Goal: Task Accomplishment & Management: Contribute content

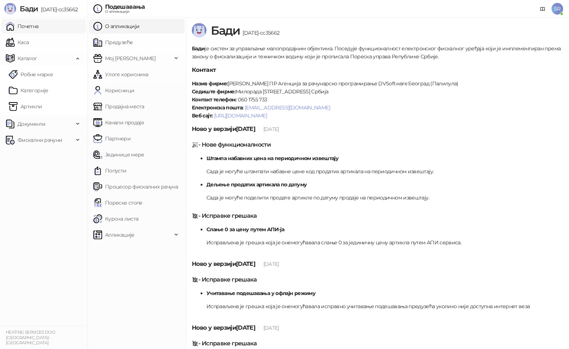
click at [37, 27] on link "Почетна" at bounding box center [22, 26] width 33 height 15
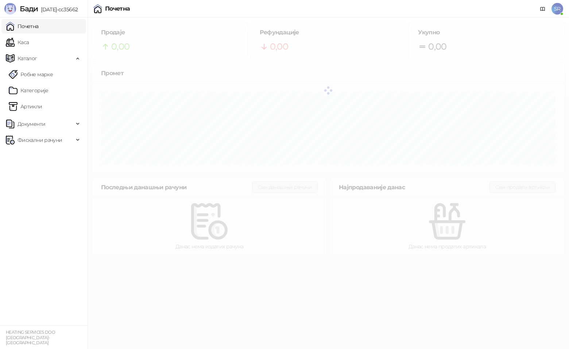
click at [160, 104] on div at bounding box center [329, 91] width 482 height 146
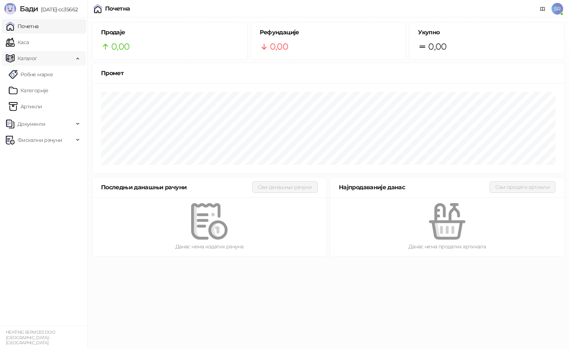
click at [46, 62] on span "Каталог" at bounding box center [40, 58] width 68 height 15
click at [60, 60] on span "Каталог" at bounding box center [40, 58] width 68 height 15
click at [49, 87] on link "Категорије" at bounding box center [29, 90] width 40 height 15
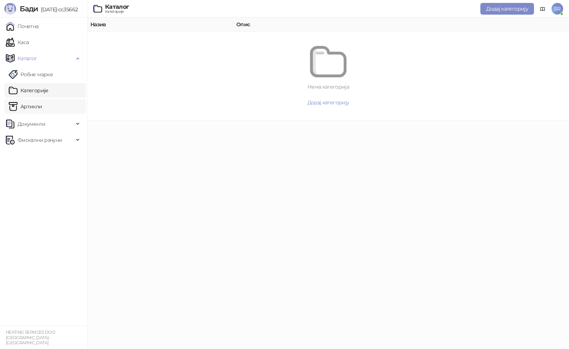
click at [42, 103] on link "Артикли" at bounding box center [26, 106] width 34 height 15
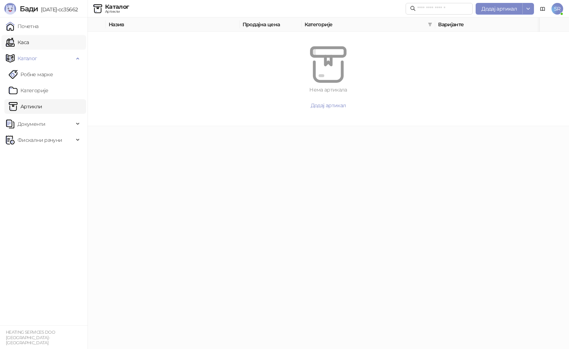
click at [29, 48] on link "Каса" at bounding box center [17, 42] width 23 height 15
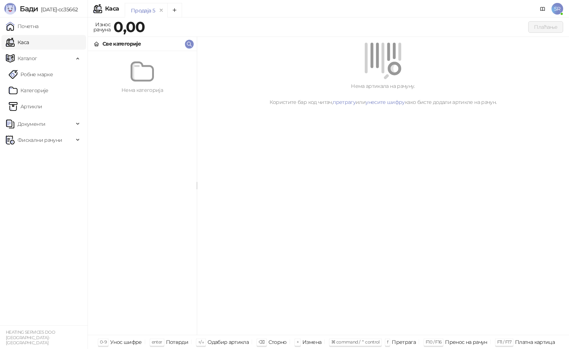
click at [130, 47] on div "Све категорије" at bounding box center [122, 44] width 38 height 8
click at [46, 93] on link "Категорије" at bounding box center [29, 90] width 40 height 15
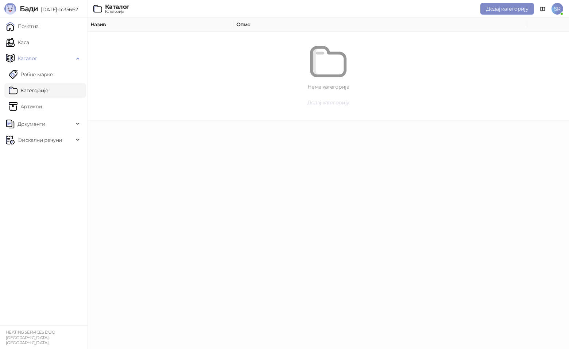
click at [321, 106] on button "Додај категорију" at bounding box center [328, 103] width 453 height 12
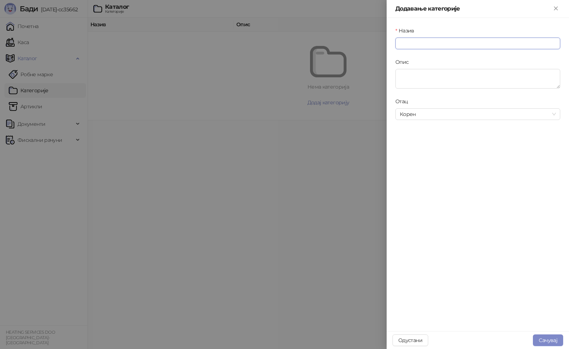
click at [430, 41] on input "Назив" at bounding box center [478, 44] width 165 height 12
type input "*"
click at [557, 9] on icon "Close" at bounding box center [555, 8] width 3 height 3
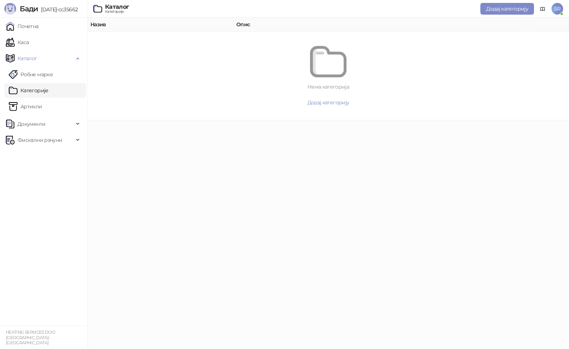
click at [320, 120] on html "[PERSON_NAME] [DATE]-cc35662 Почетна Каса Каталог Робне марке Категорије Артикл…" at bounding box center [284, 60] width 569 height 120
click at [335, 120] on html "[PERSON_NAME] [DATE]-cc35662 Почетна Каса Каталог Робне марке Категорије Артикл…" at bounding box center [284, 60] width 569 height 120
